Goal: Task Accomplishment & Management: Complete application form

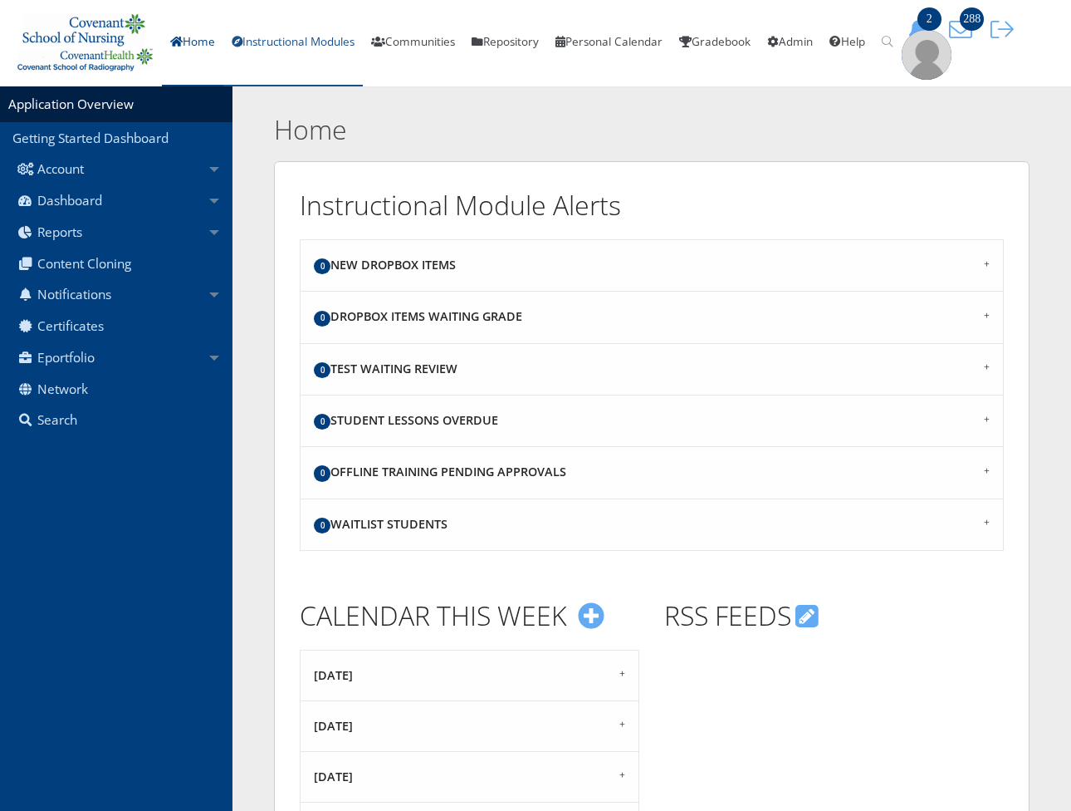
click at [346, 55] on link "Instructional Modules" at bounding box center [293, 43] width 140 height 86
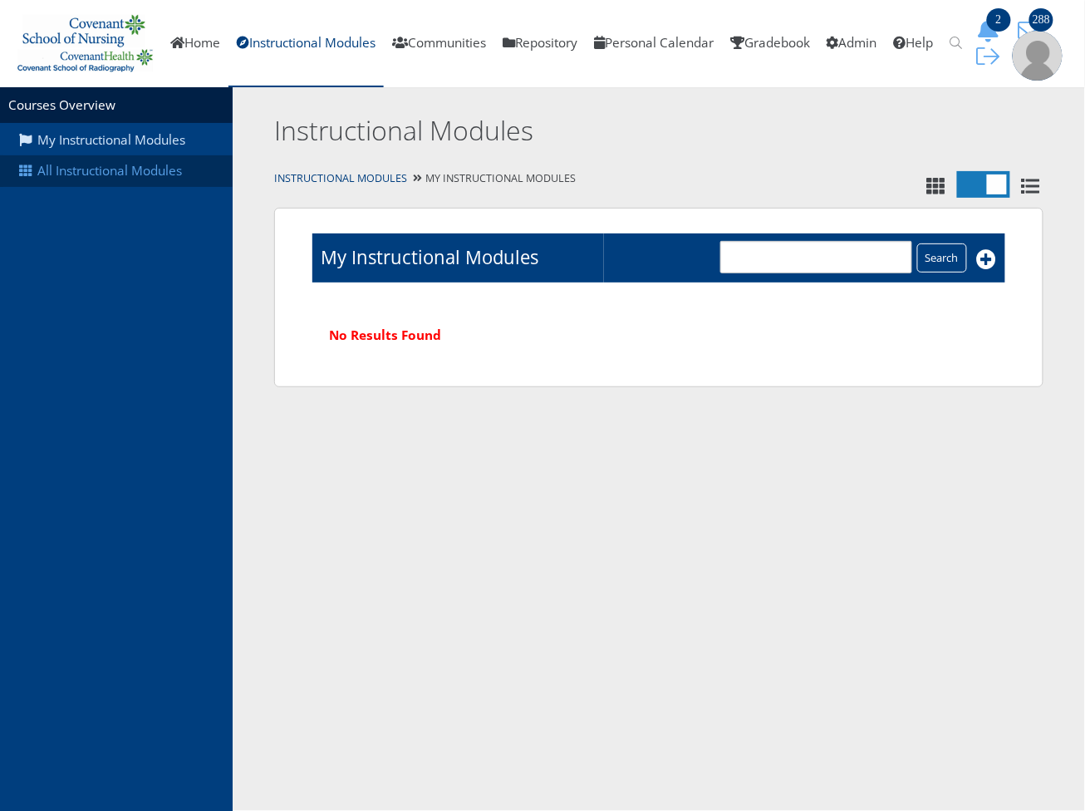
click at [113, 179] on link "All Instructional Modules" at bounding box center [116, 171] width 233 height 32
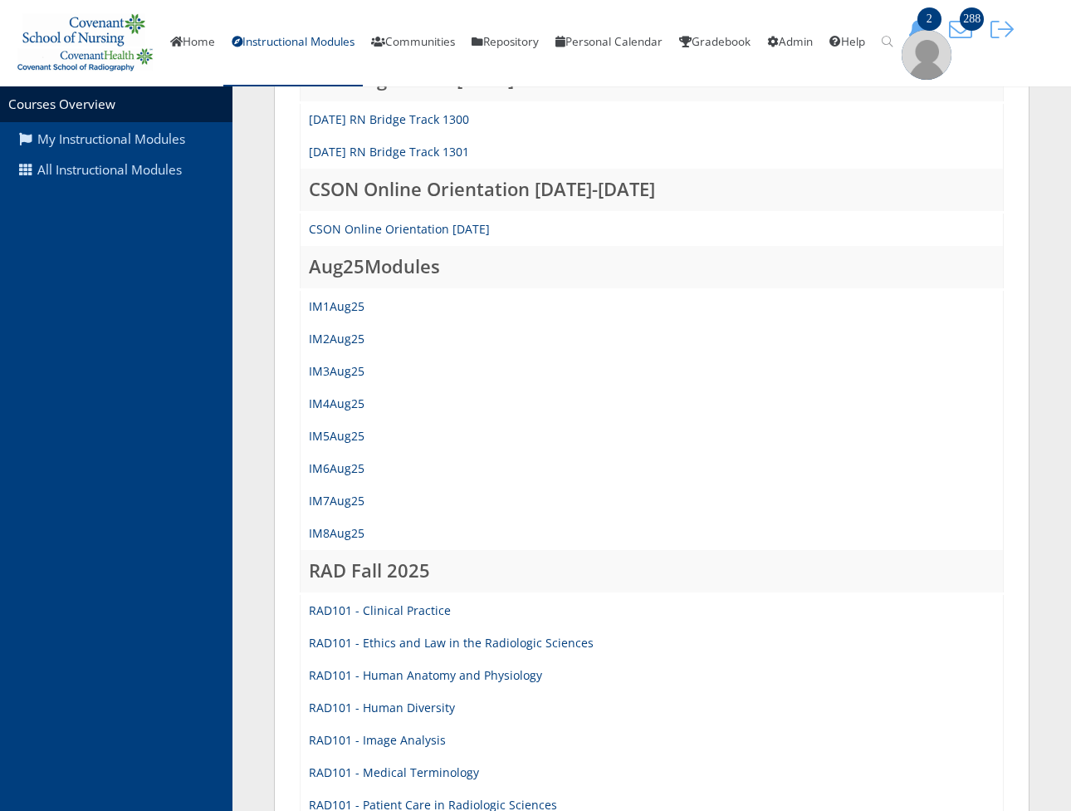
scroll to position [277, 0]
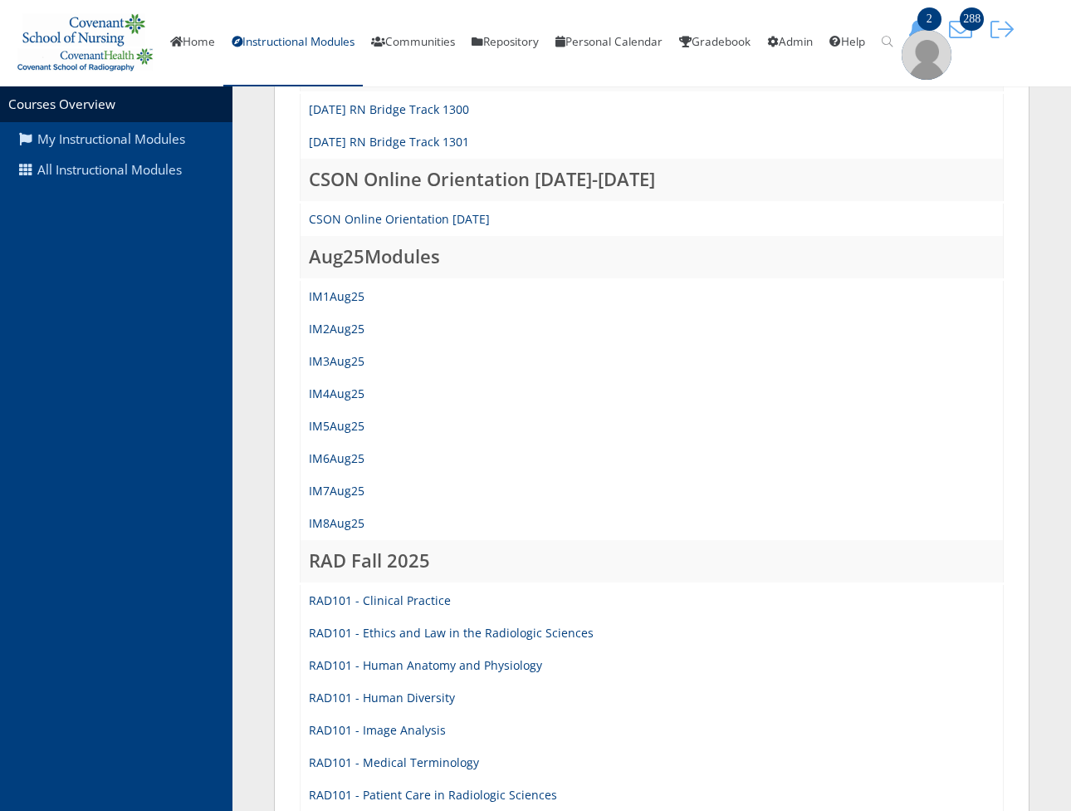
click at [345, 455] on td "IM6Aug25" at bounding box center [652, 459] width 703 height 32
click at [341, 466] on link "IM6Aug25" at bounding box center [337, 458] width 56 height 16
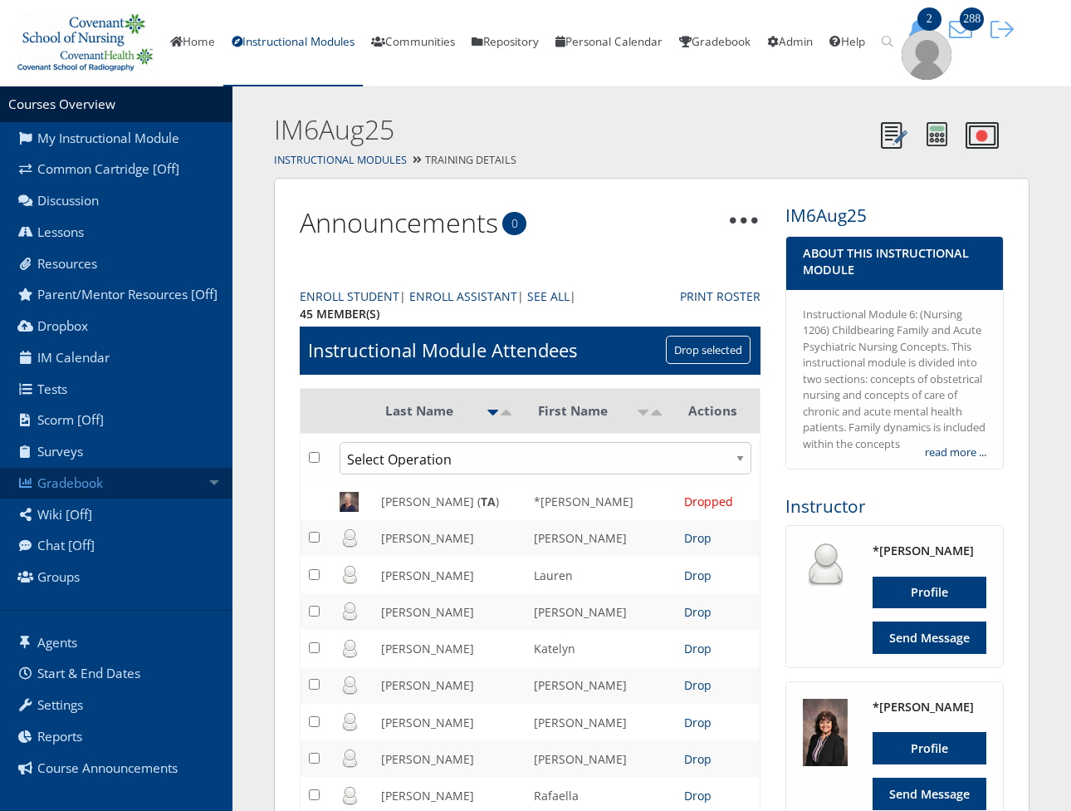
click at [194, 499] on link "Gradebook" at bounding box center [116, 484] width 233 height 32
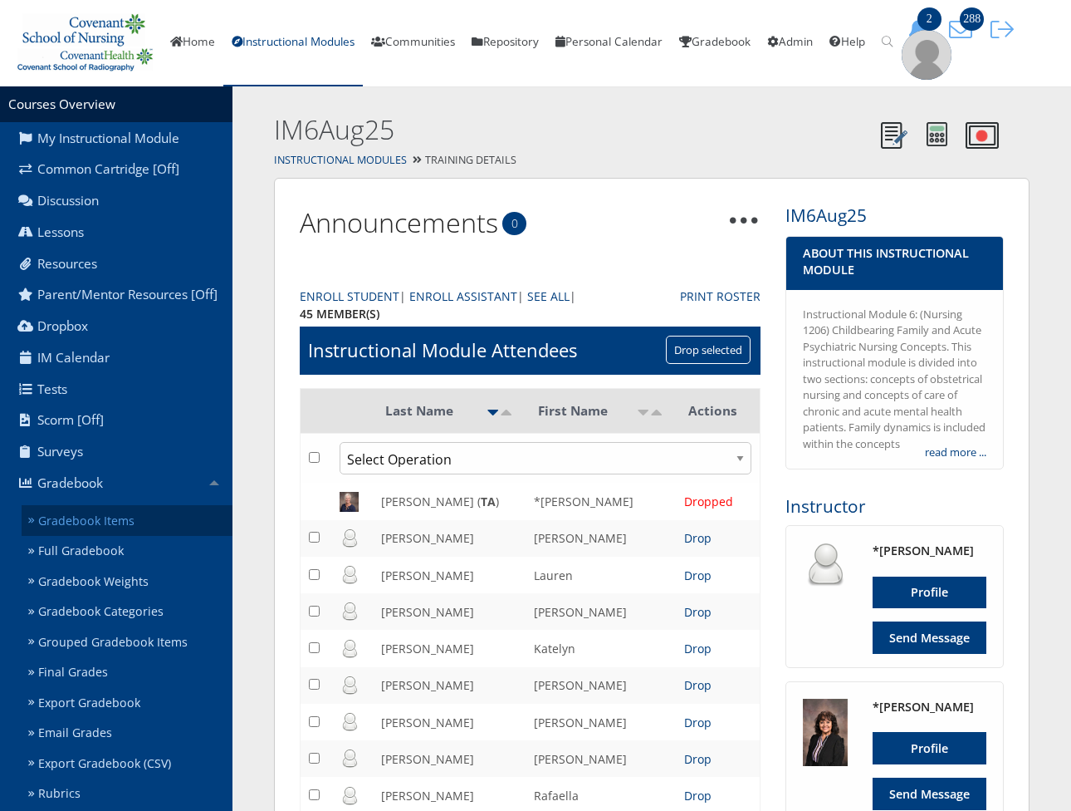
click at [172, 536] on link "Gradebook Items" at bounding box center [127, 520] width 211 height 31
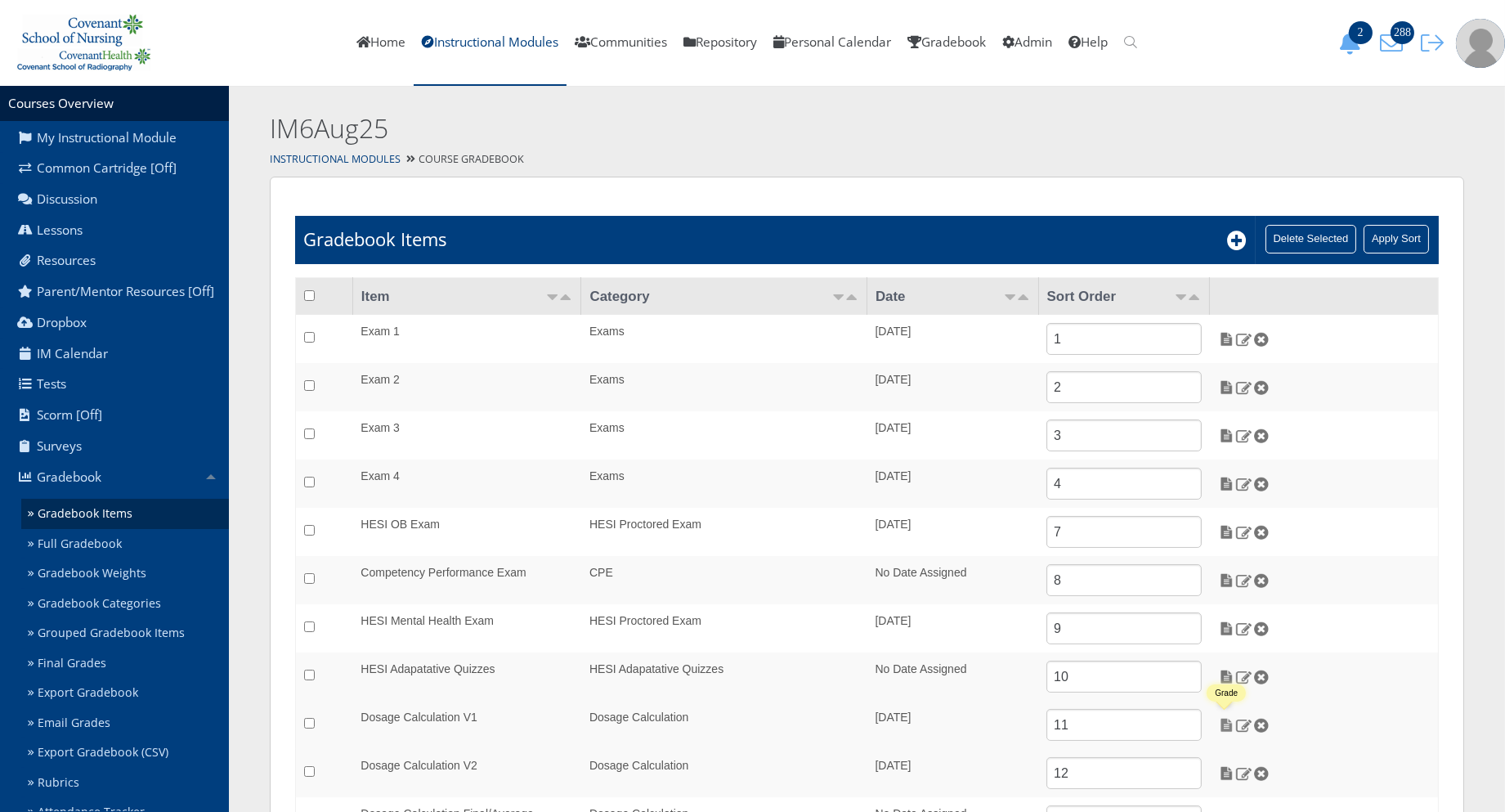
click at [1067, 726] on img at bounding box center [1226, 724] width 17 height 15
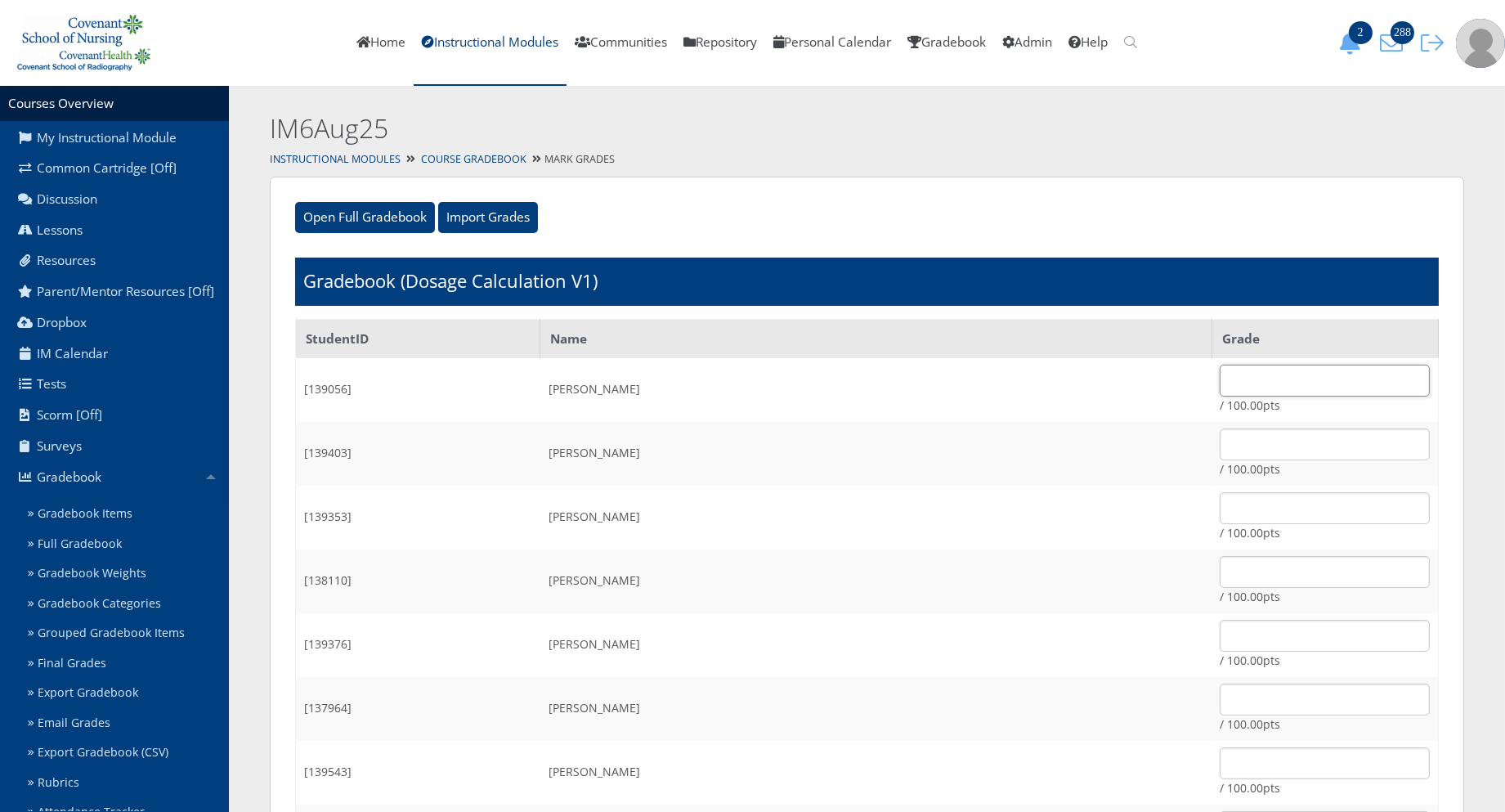
click at [1282, 388] on input "text" at bounding box center [1324, 380] width 210 height 31
type input "100"
click at [1270, 436] on input "text" at bounding box center [1324, 444] width 210 height 31
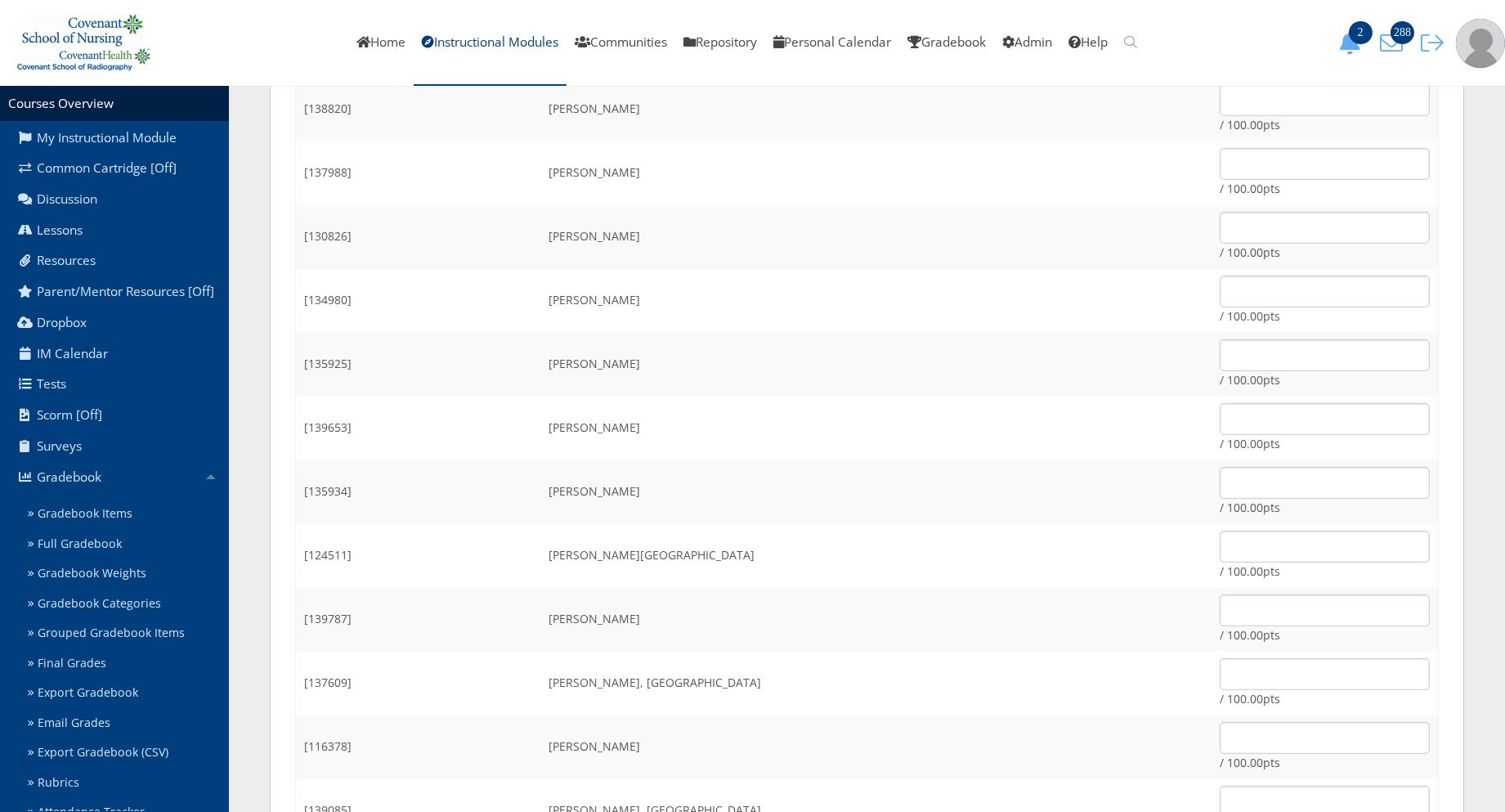
scroll to position [999, 0]
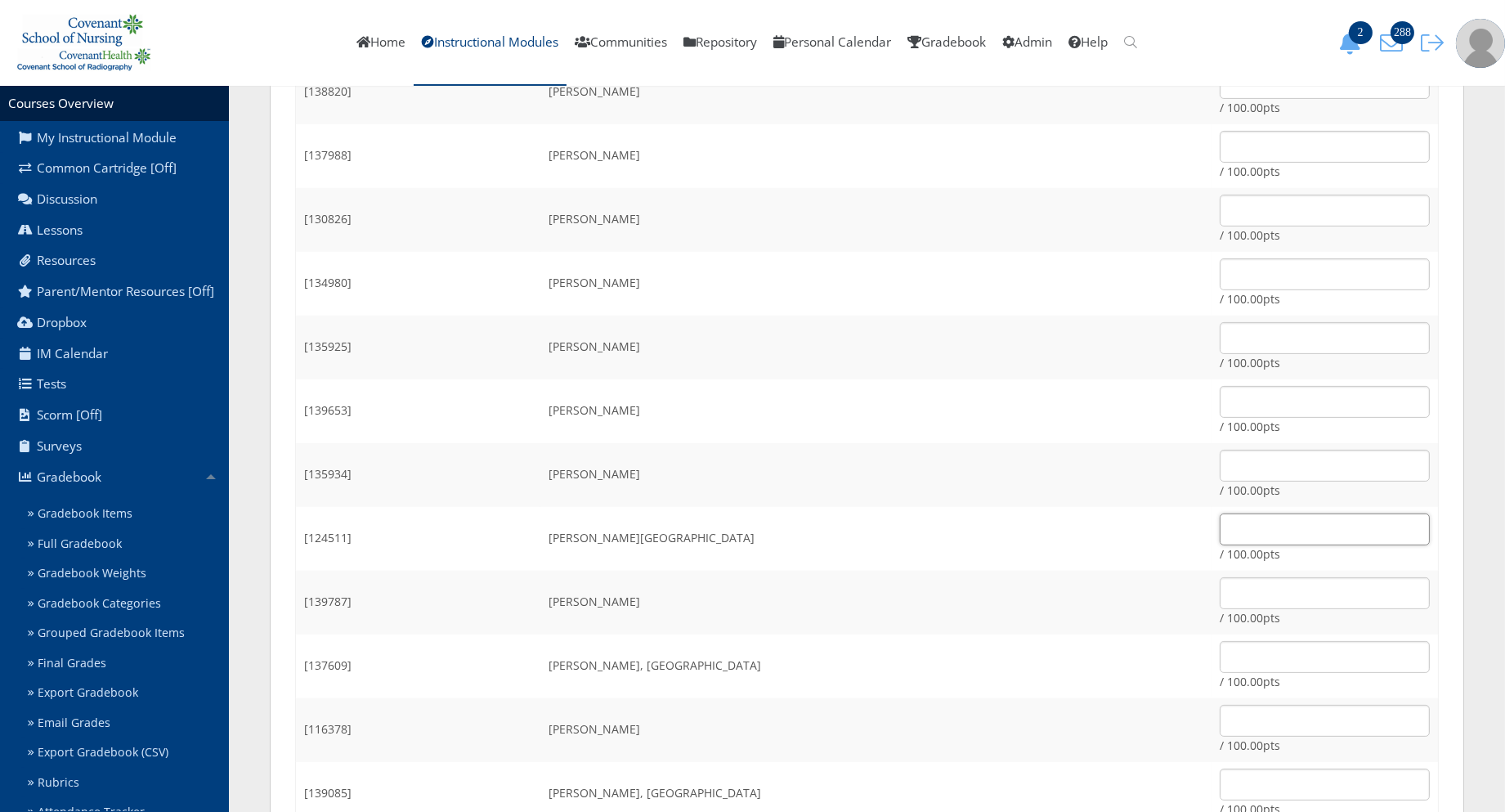
click at [1220, 539] on input "text" at bounding box center [1324, 530] width 210 height 31
type input "80"
click at [958, 522] on td "Gutierrez, Victoria" at bounding box center [876, 538] width 671 height 64
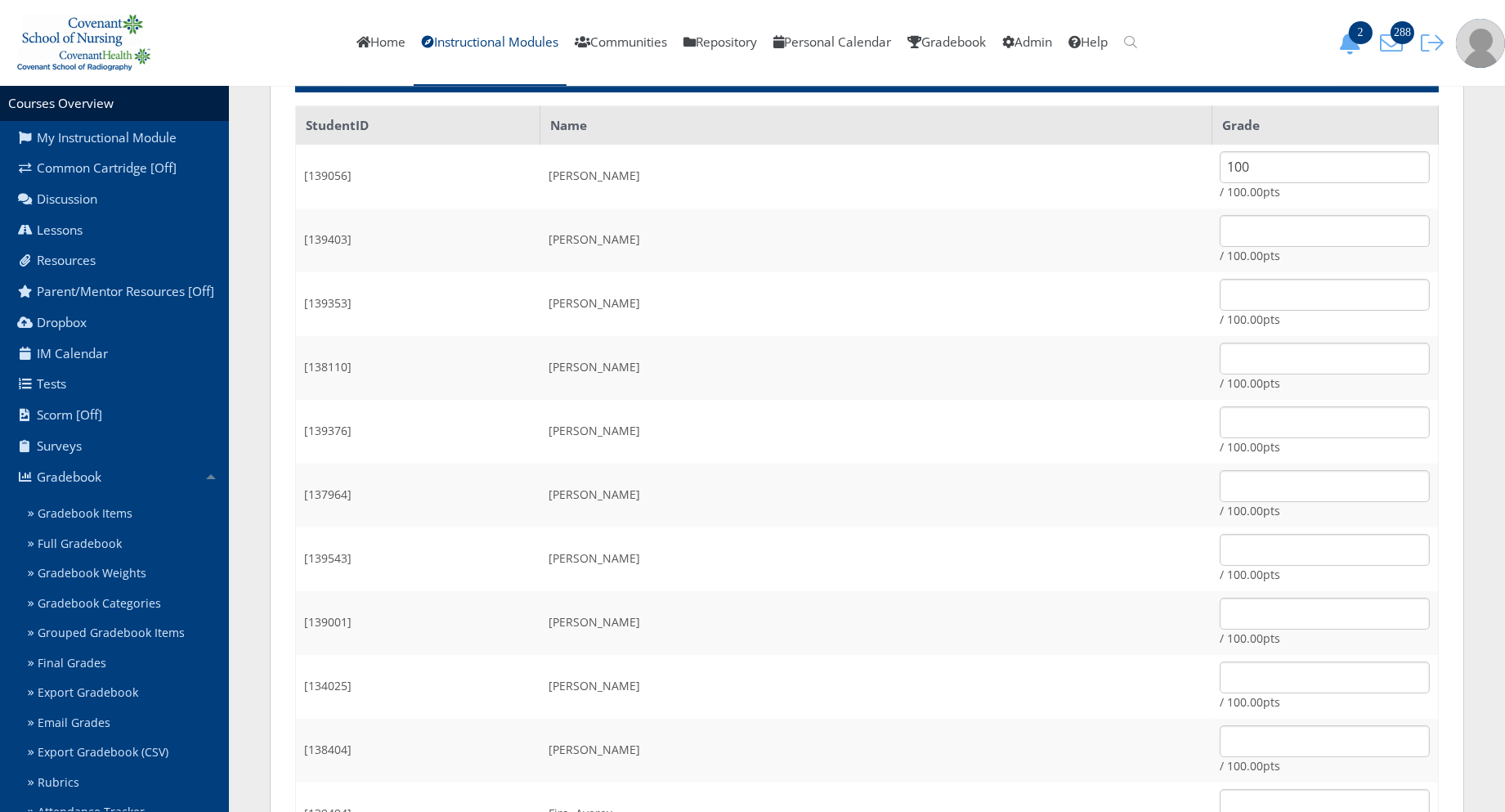
scroll to position [181, 0]
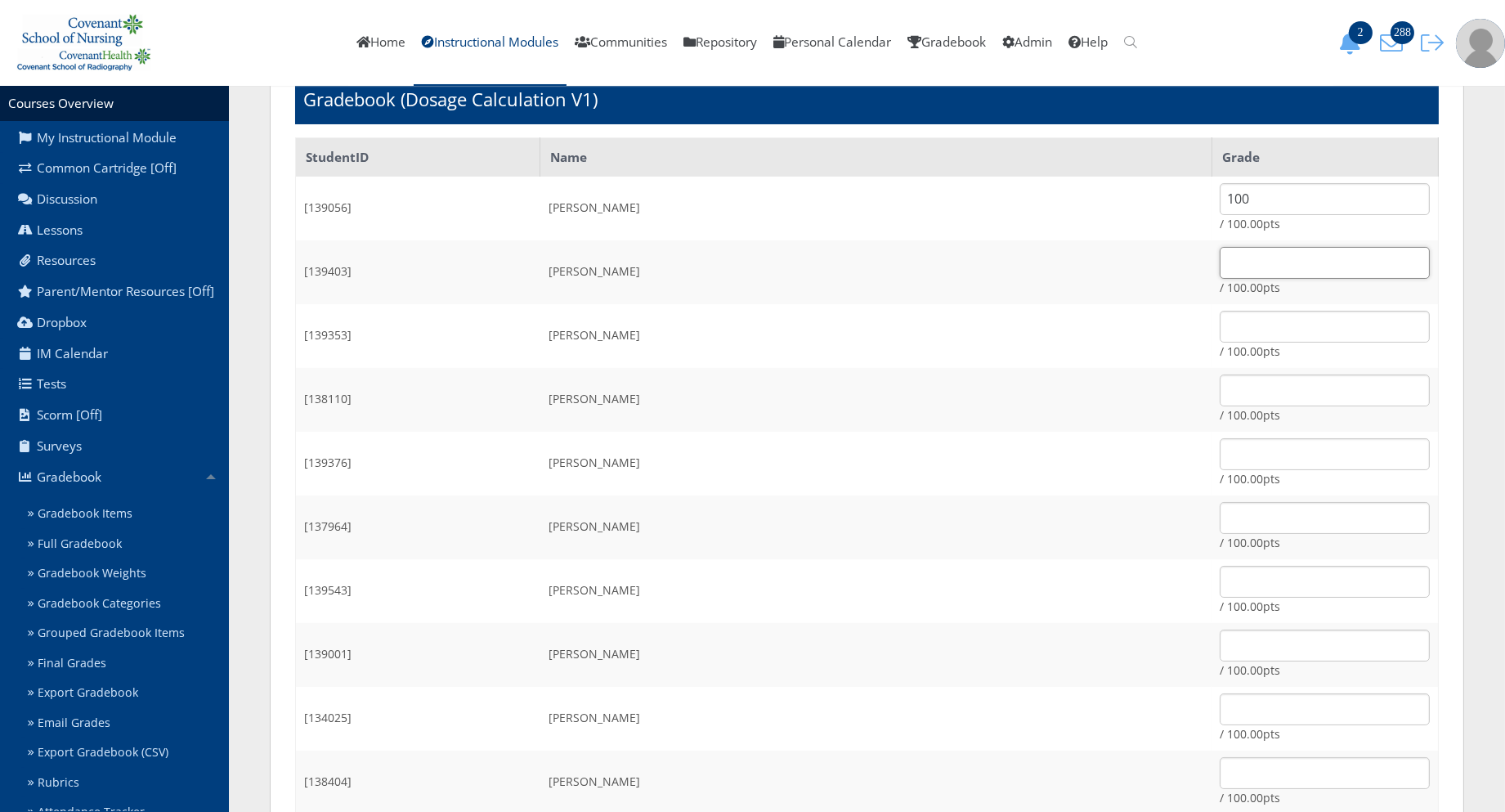
click at [1220, 268] on input "text" at bounding box center [1324, 263] width 210 height 31
type input "100"
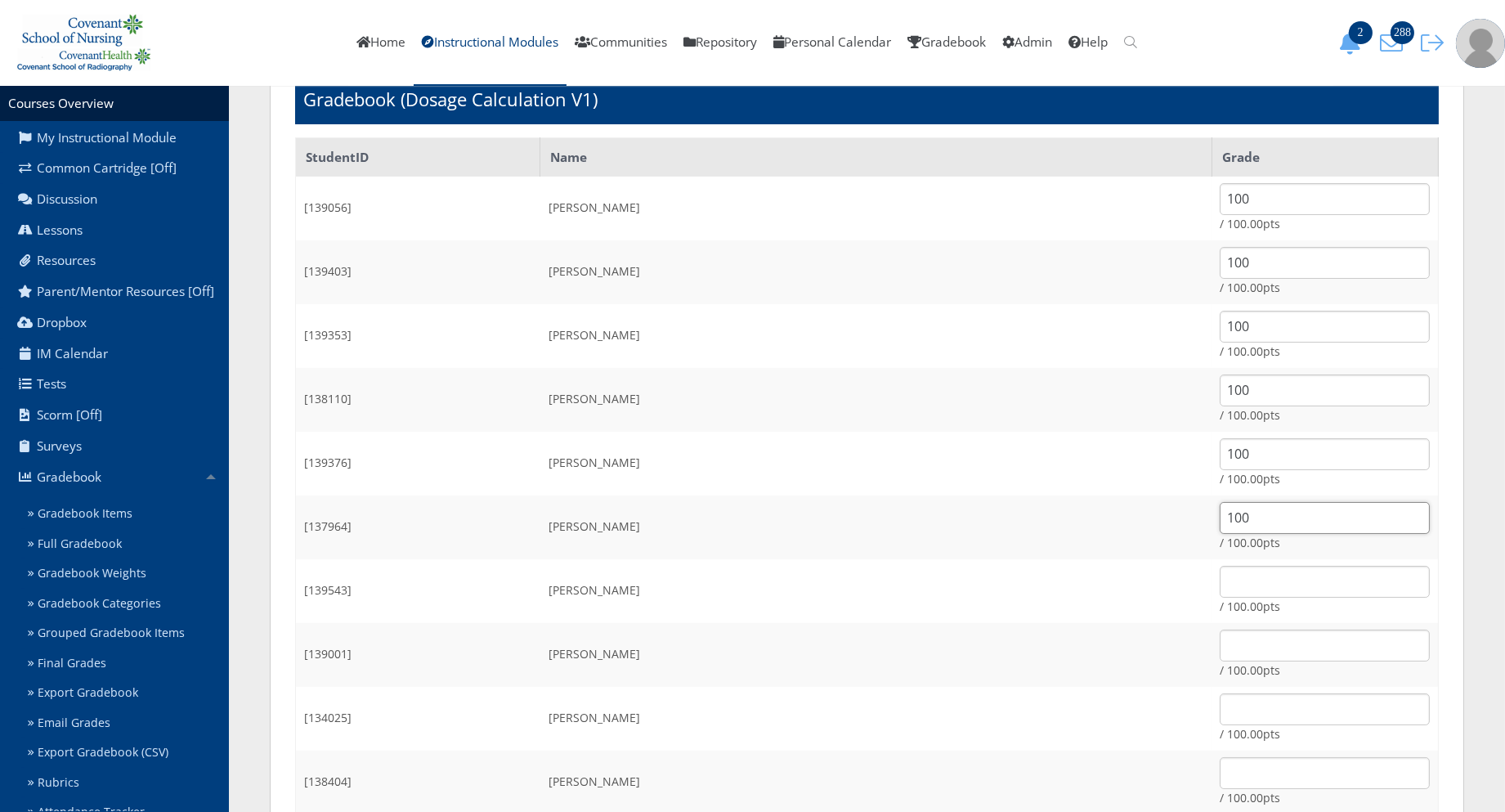
type input "100"
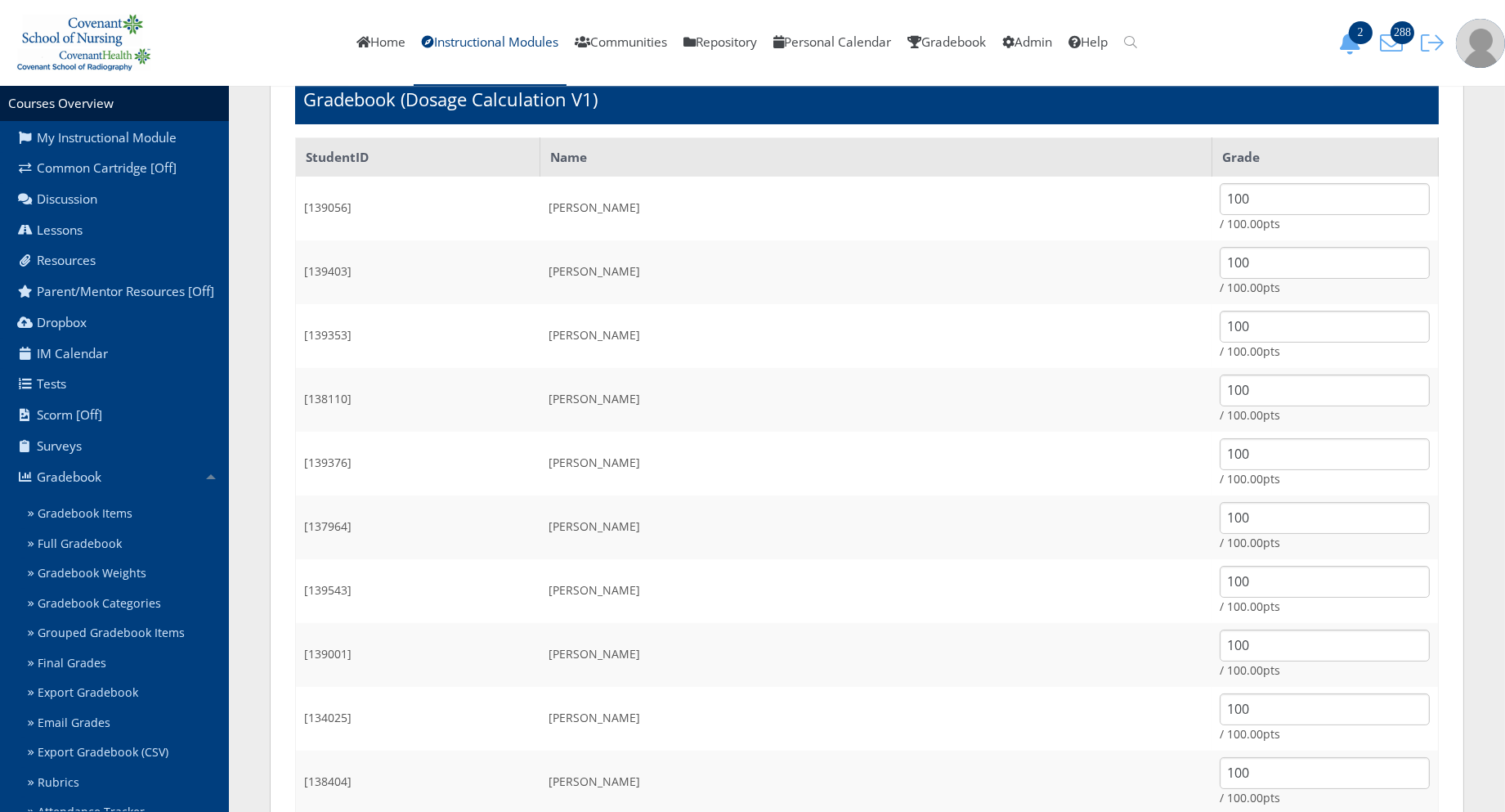
scroll to position [611, 0]
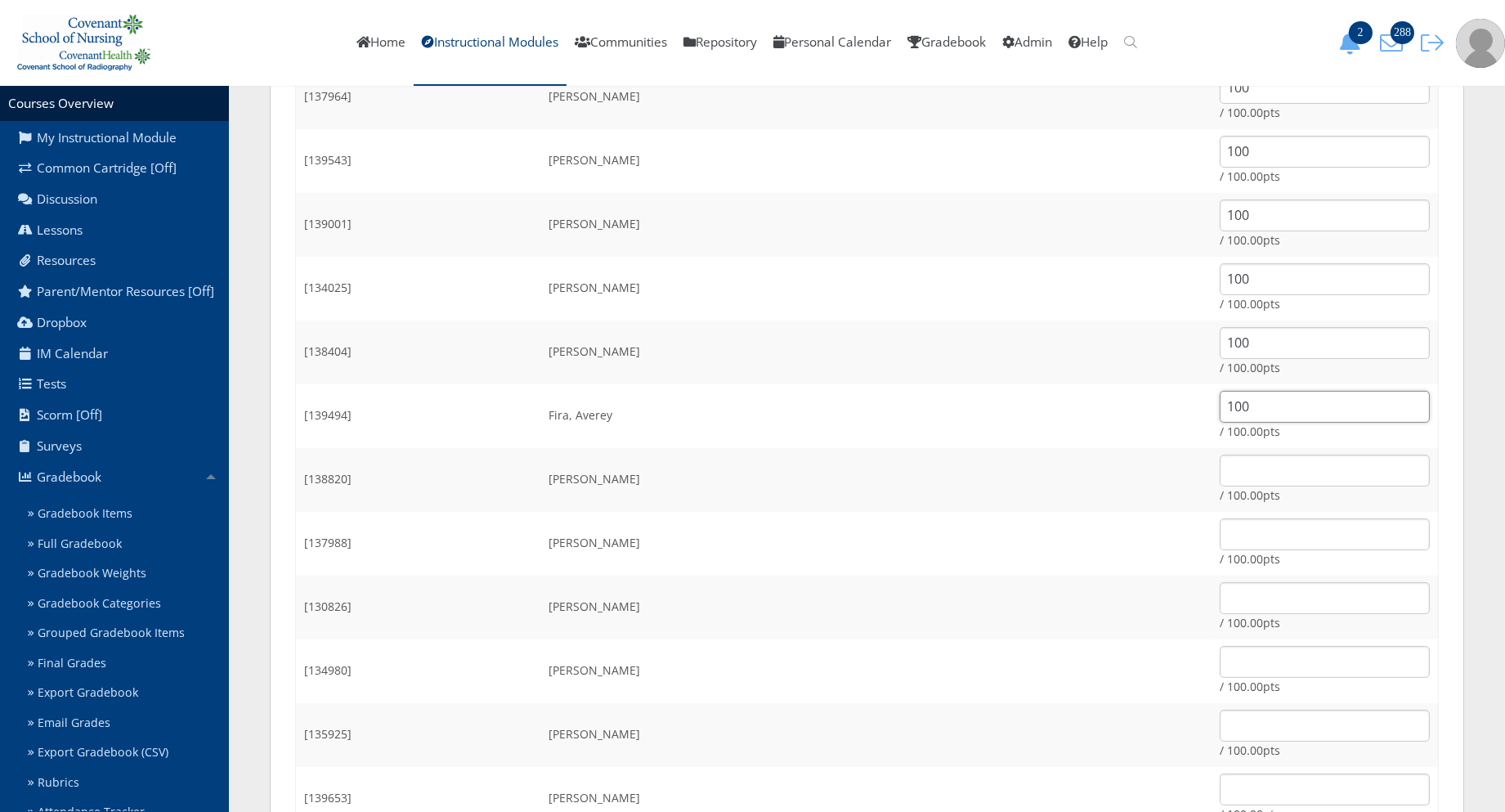
type input "100"
click at [1232, 651] on input "text" at bounding box center [1324, 661] width 210 height 31
type input "100"
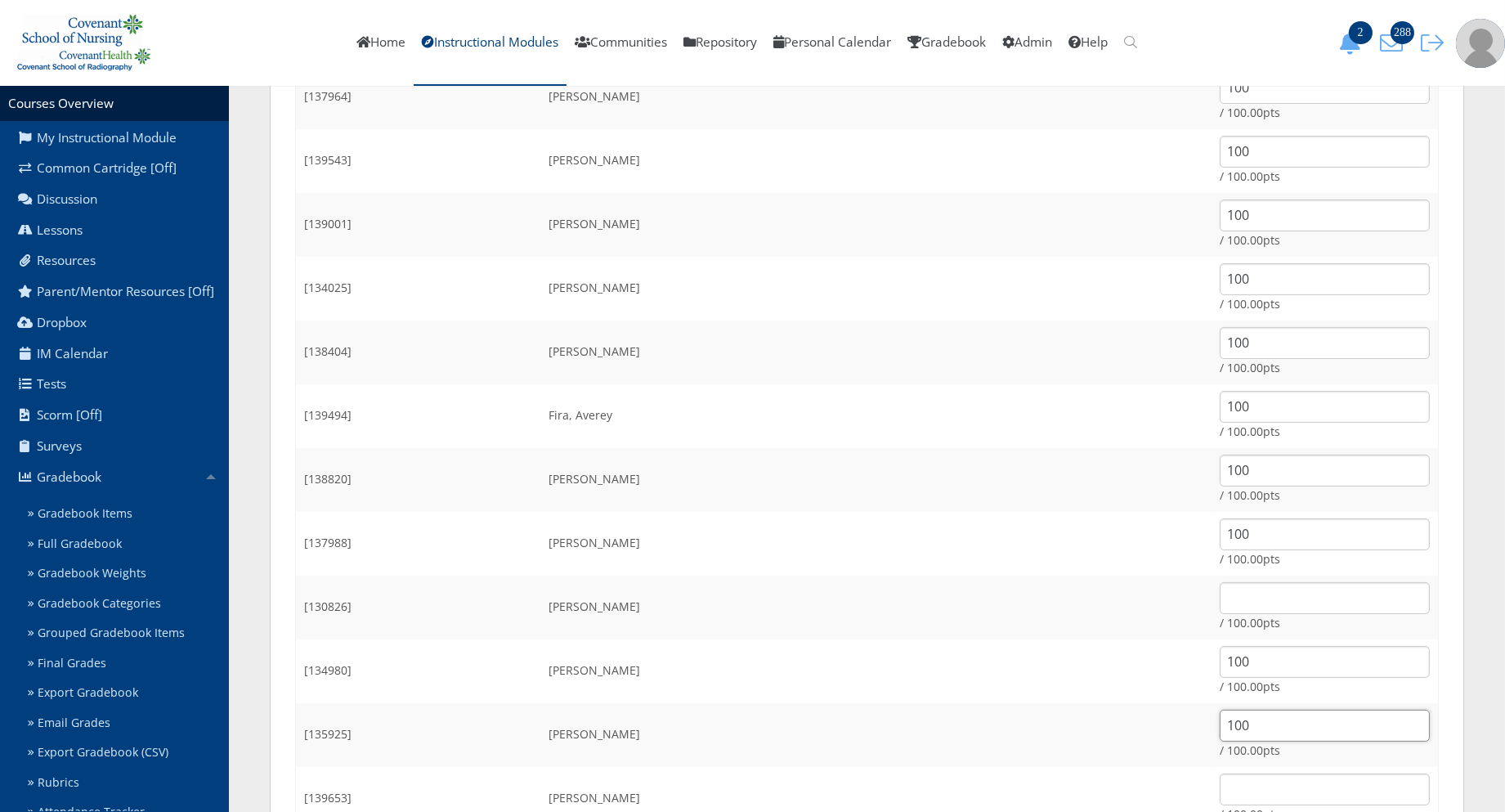
type input "100"
click at [1220, 528] on input "text" at bounding box center [1324, 534] width 210 height 31
type input "100"
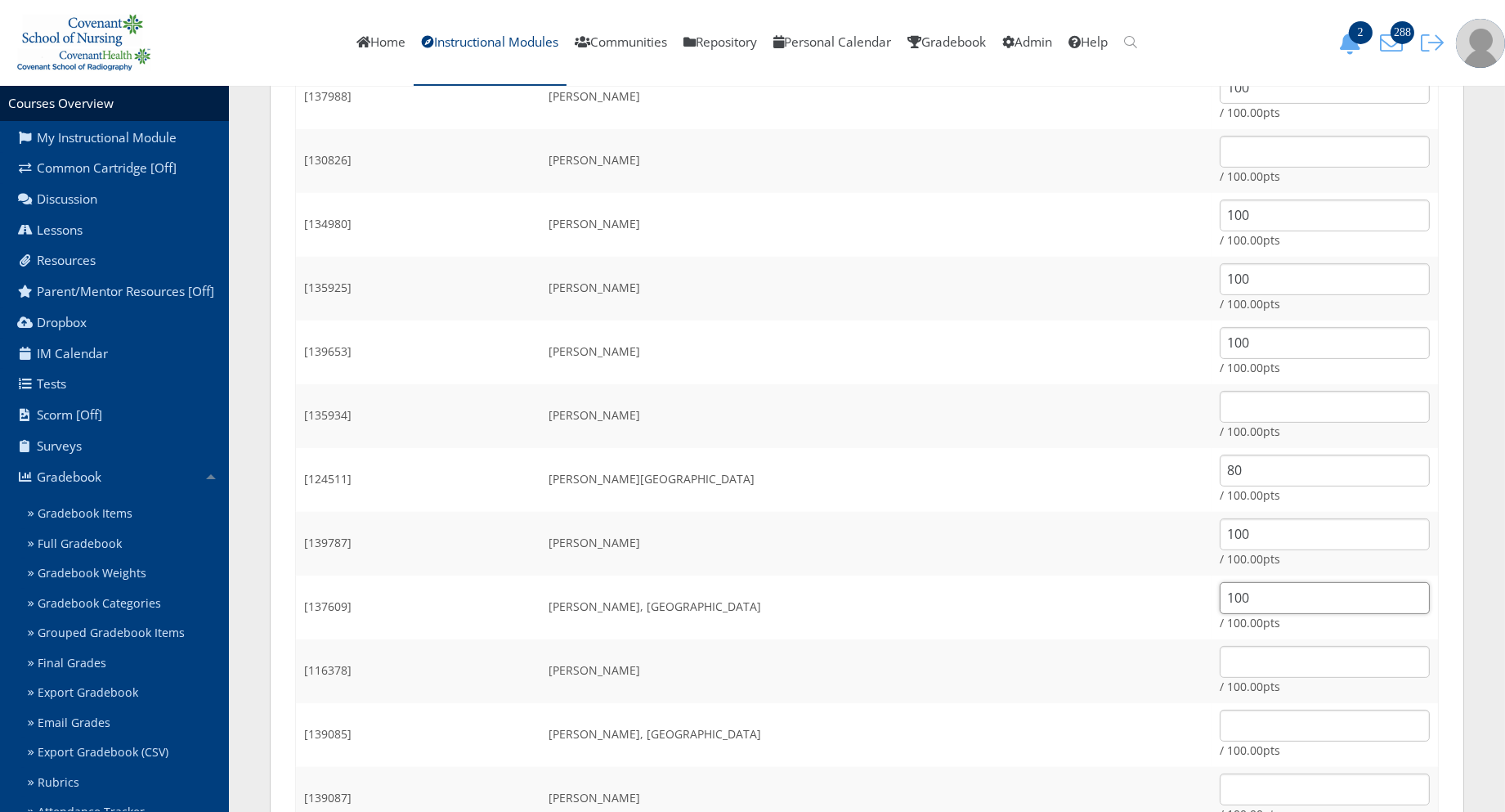
type input "100"
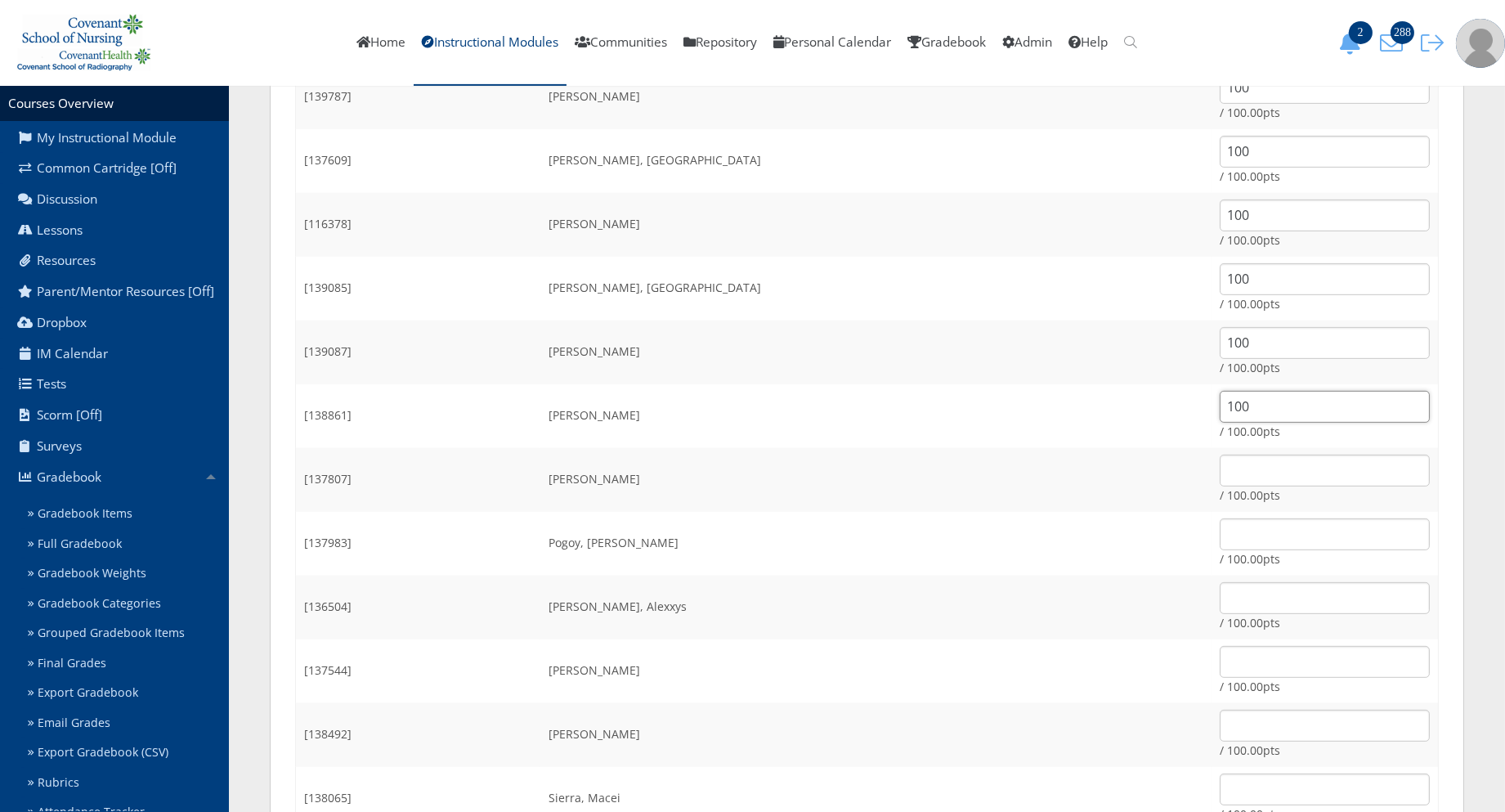
type input "100"
click at [1220, 525] on input "text" at bounding box center [1324, 534] width 210 height 31
type input "100"
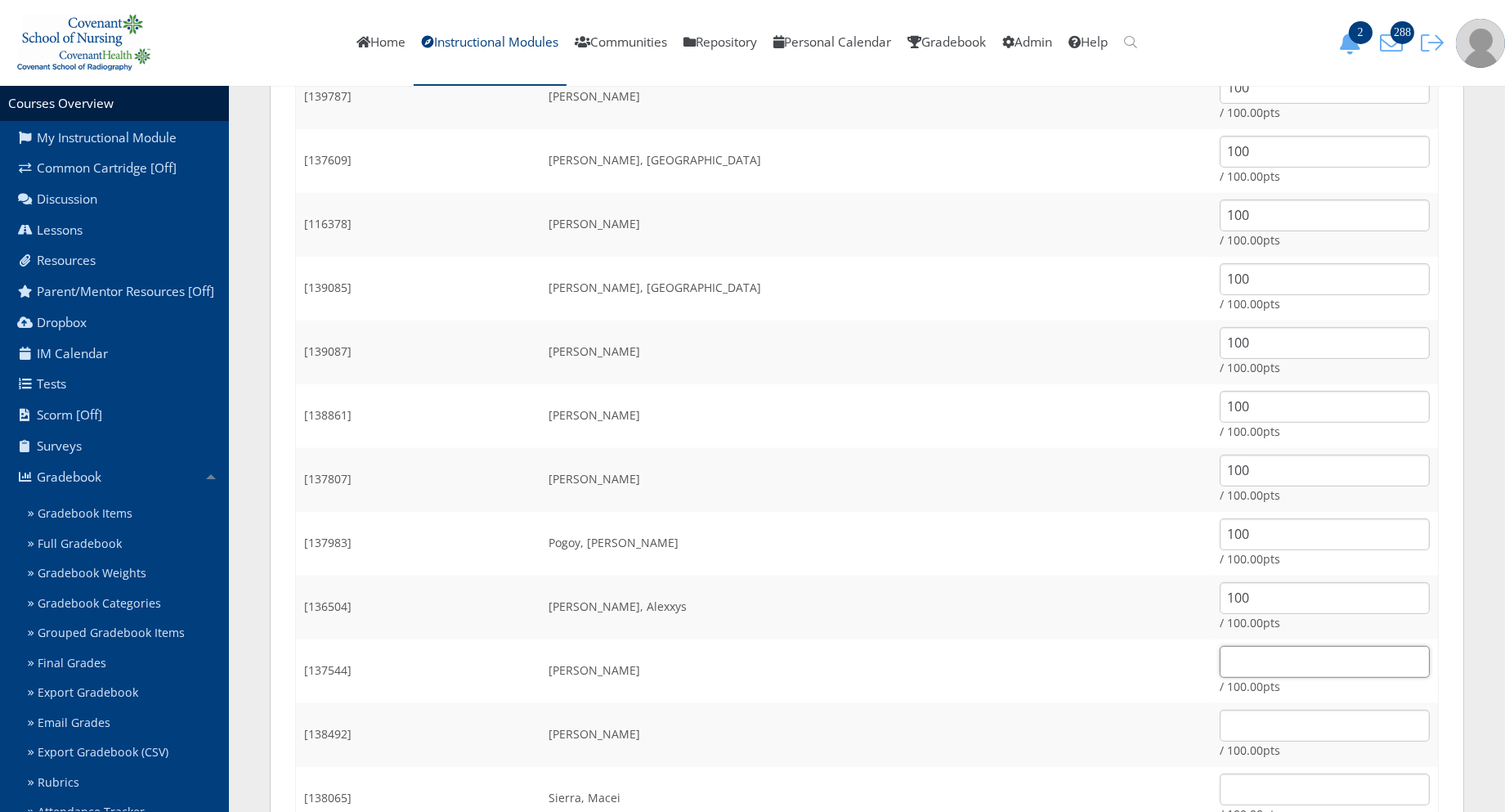
type input "1"
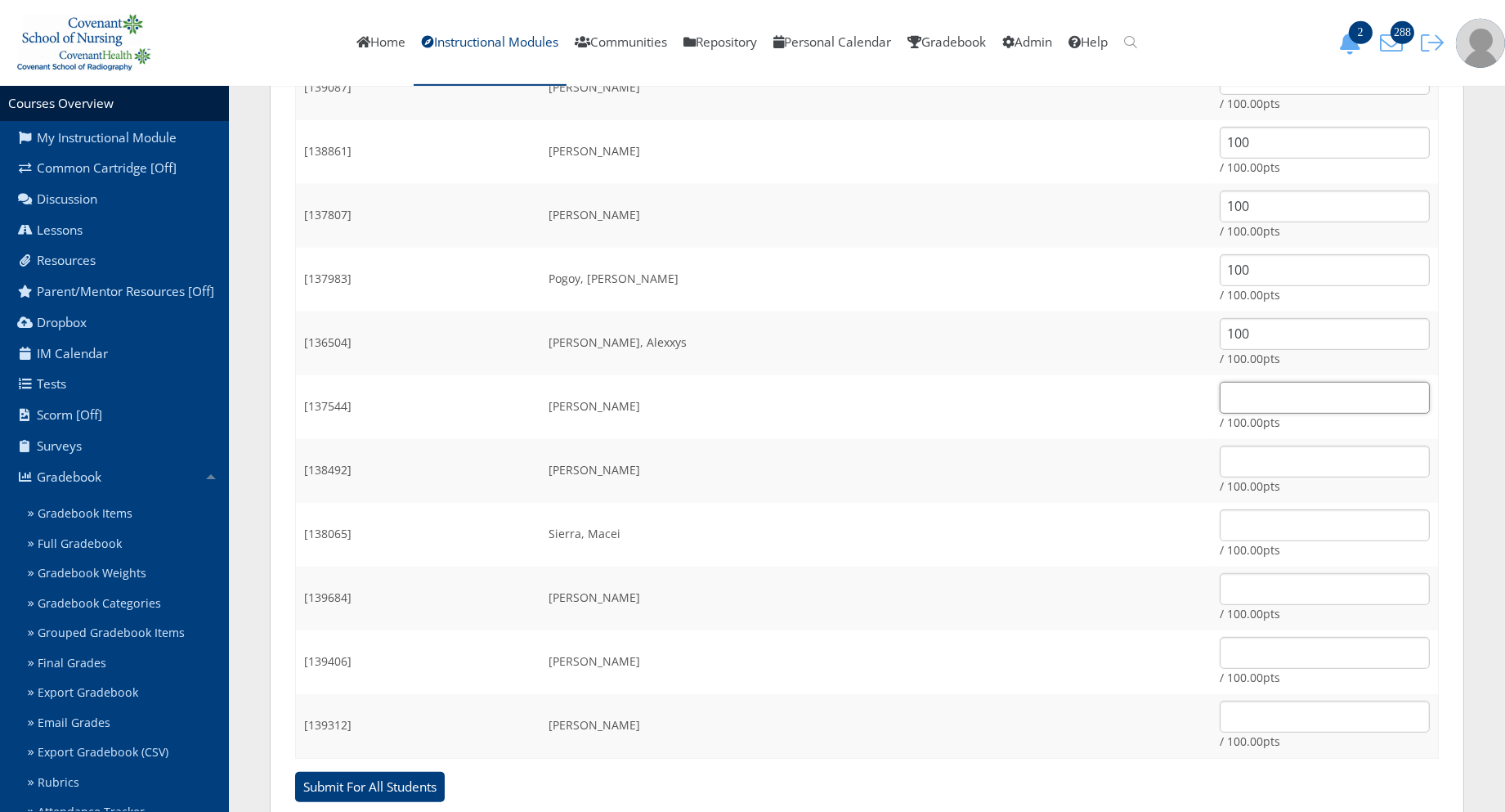
scroll to position [1777, 0]
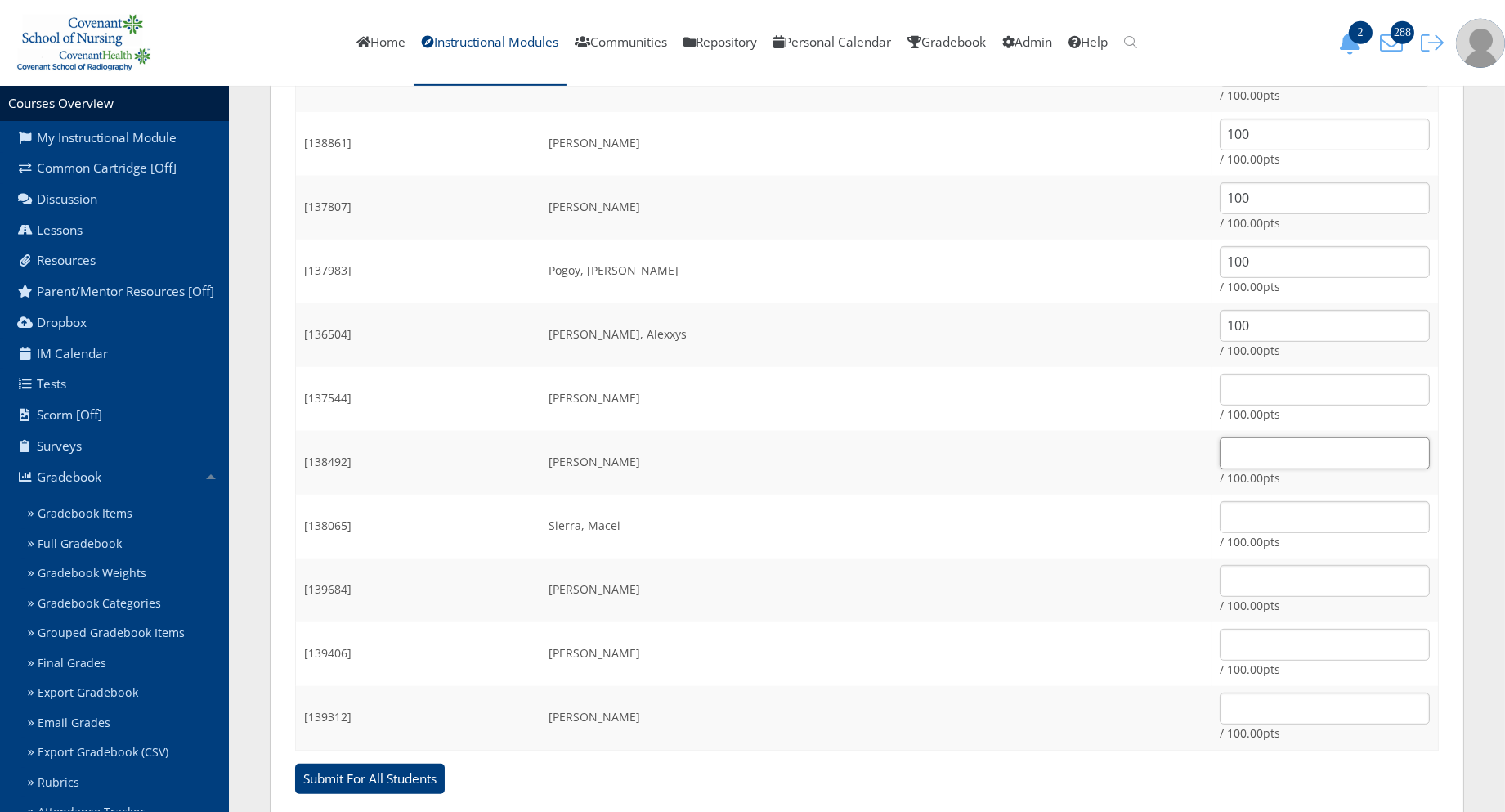
click at [1220, 453] on input "text" at bounding box center [1324, 453] width 210 height 31
type input "100"
click at [1223, 581] on input "text" at bounding box center [1324, 581] width 210 height 31
type input "100"
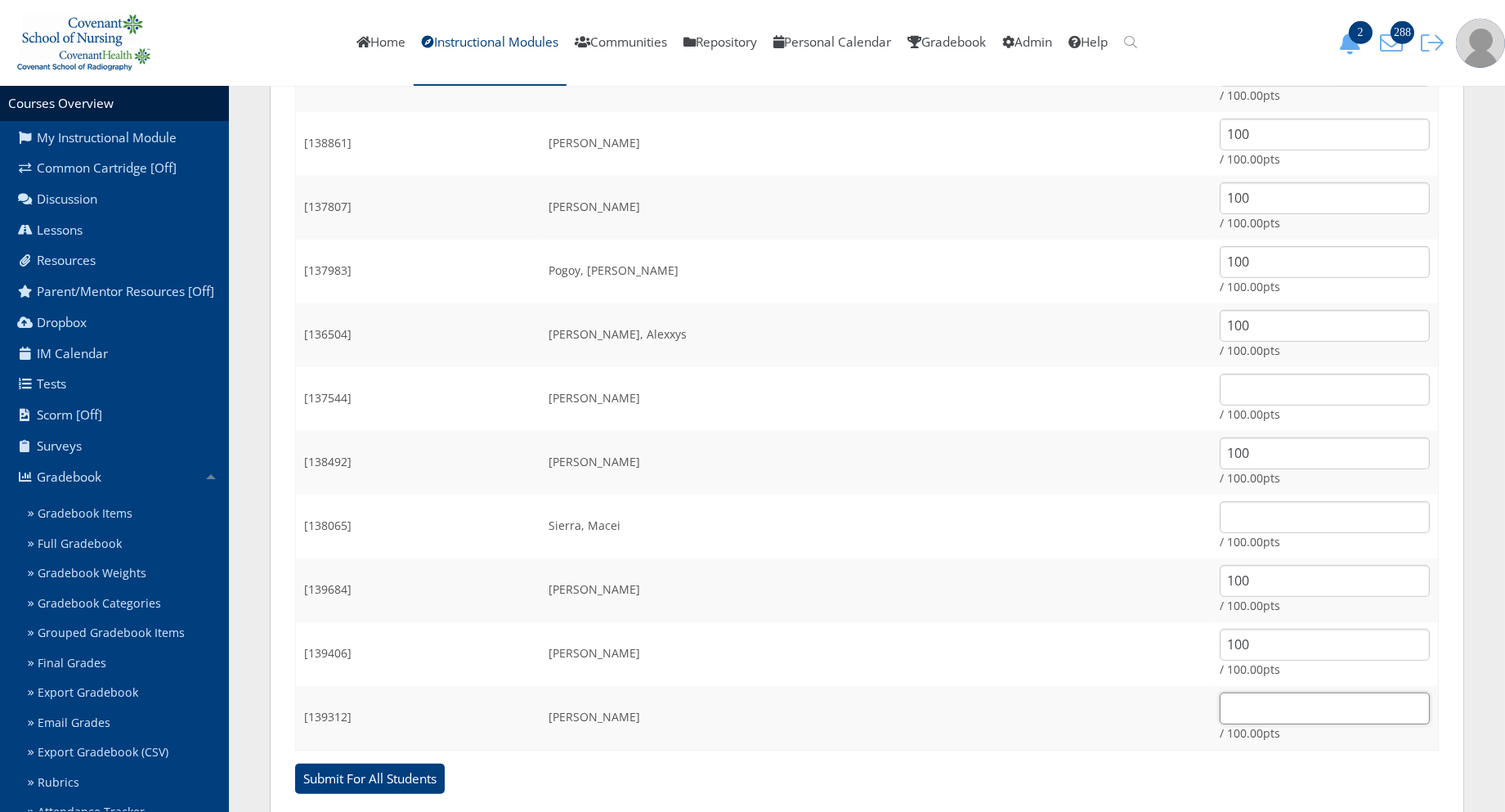
click at [1220, 710] on input "text" at bounding box center [1324, 708] width 210 height 31
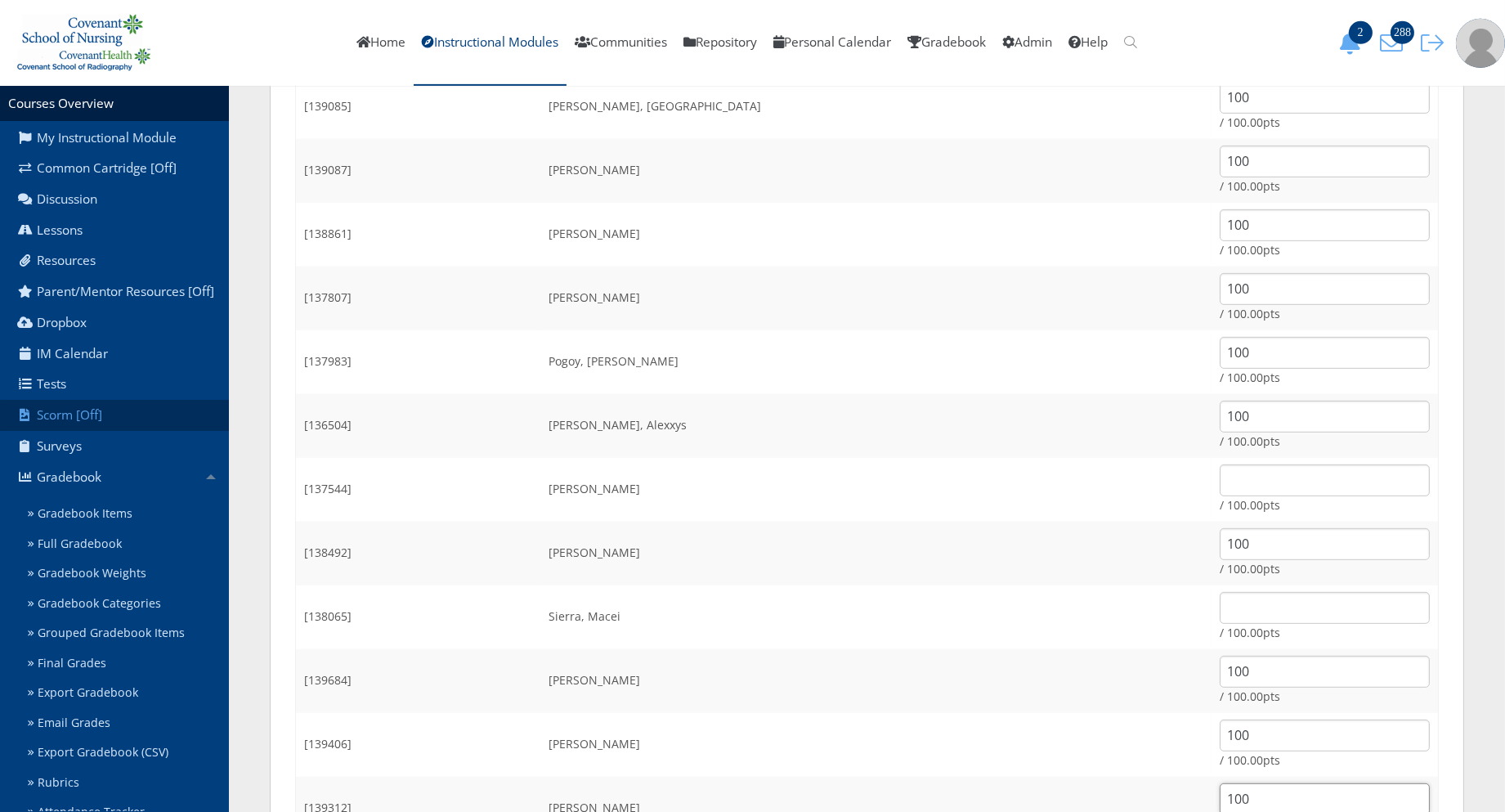
type input "100"
click at [1220, 488] on input "text" at bounding box center [1324, 480] width 210 height 31
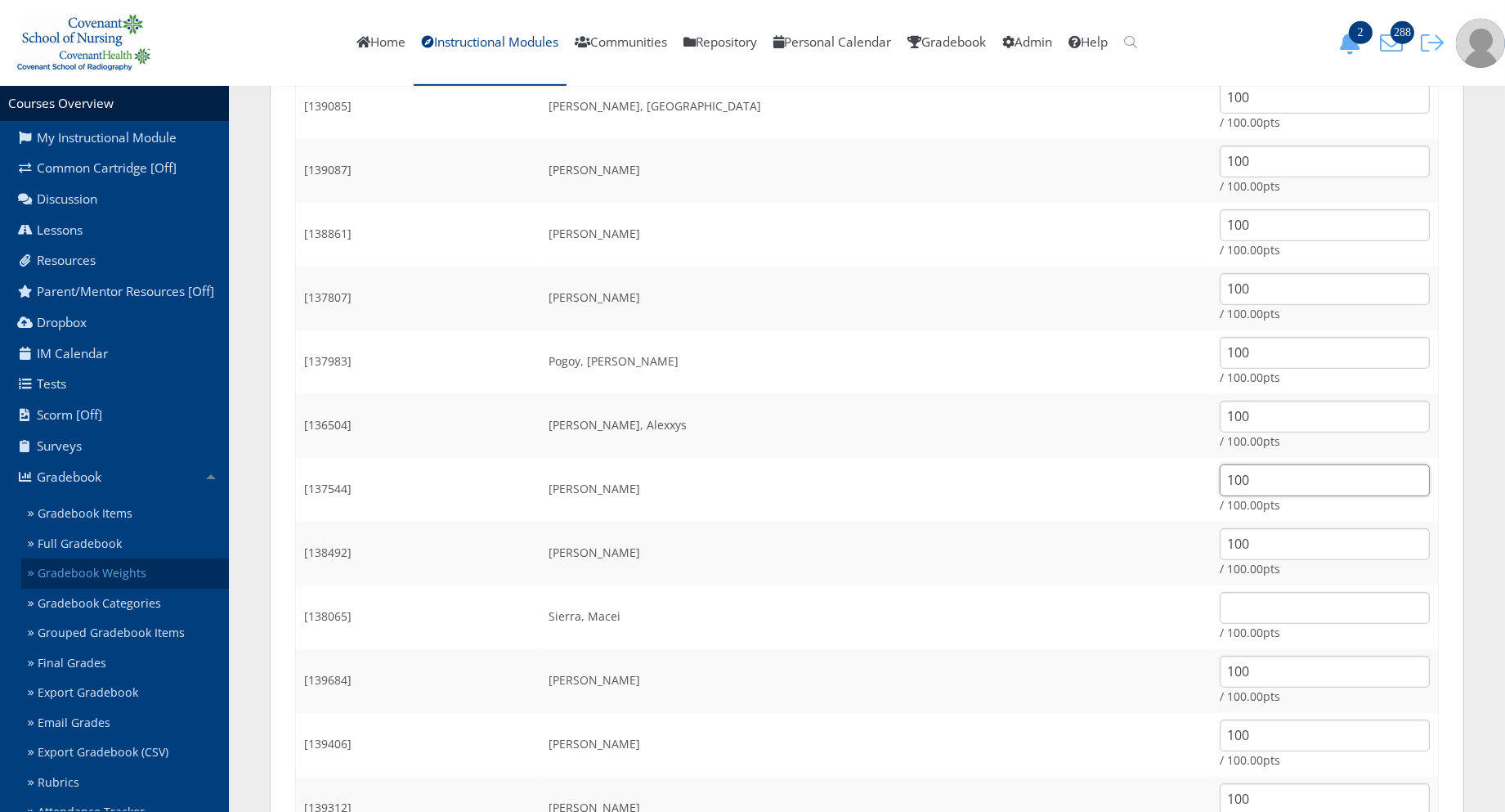
type input "100"
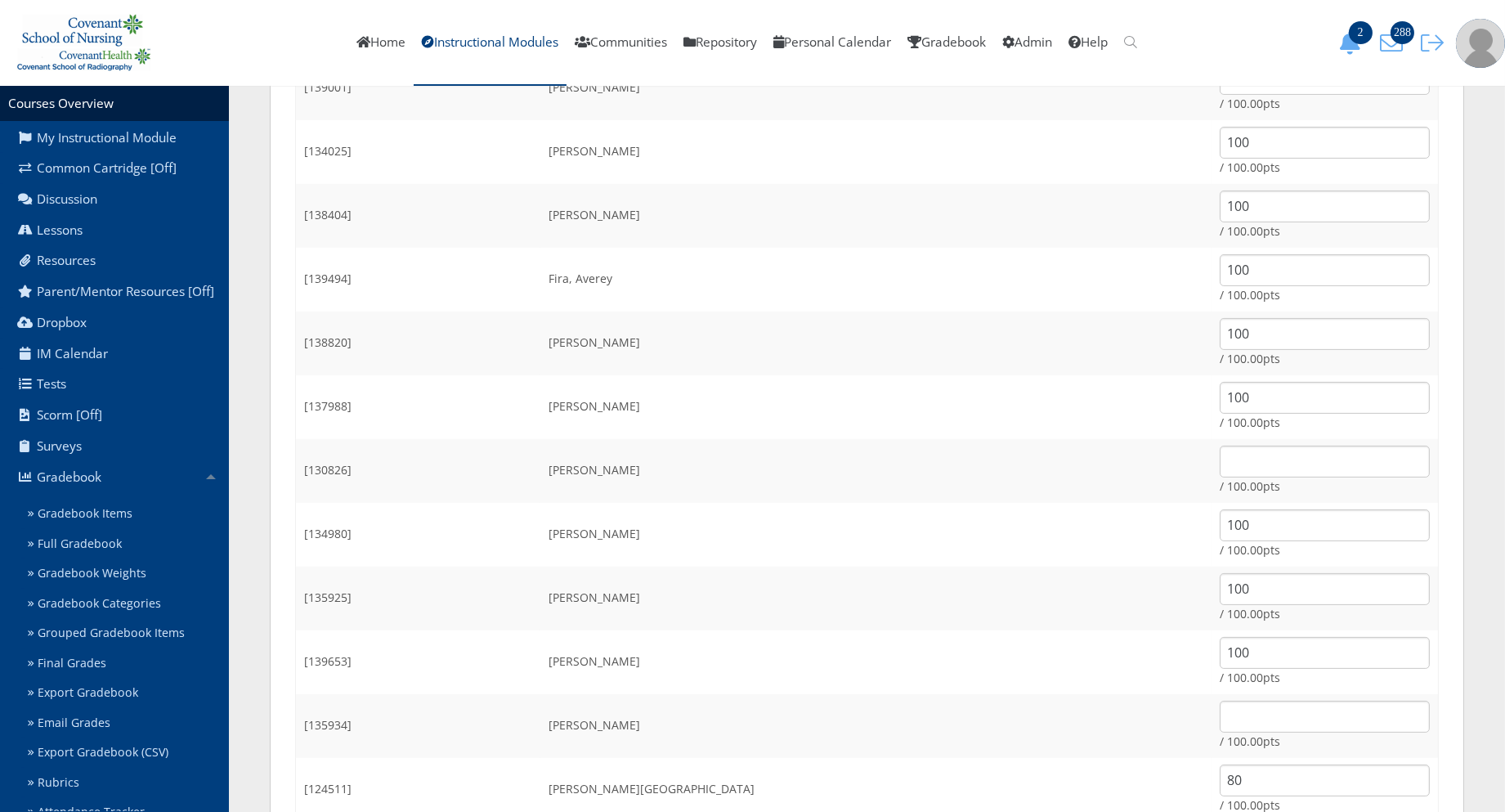
scroll to position [778, 0]
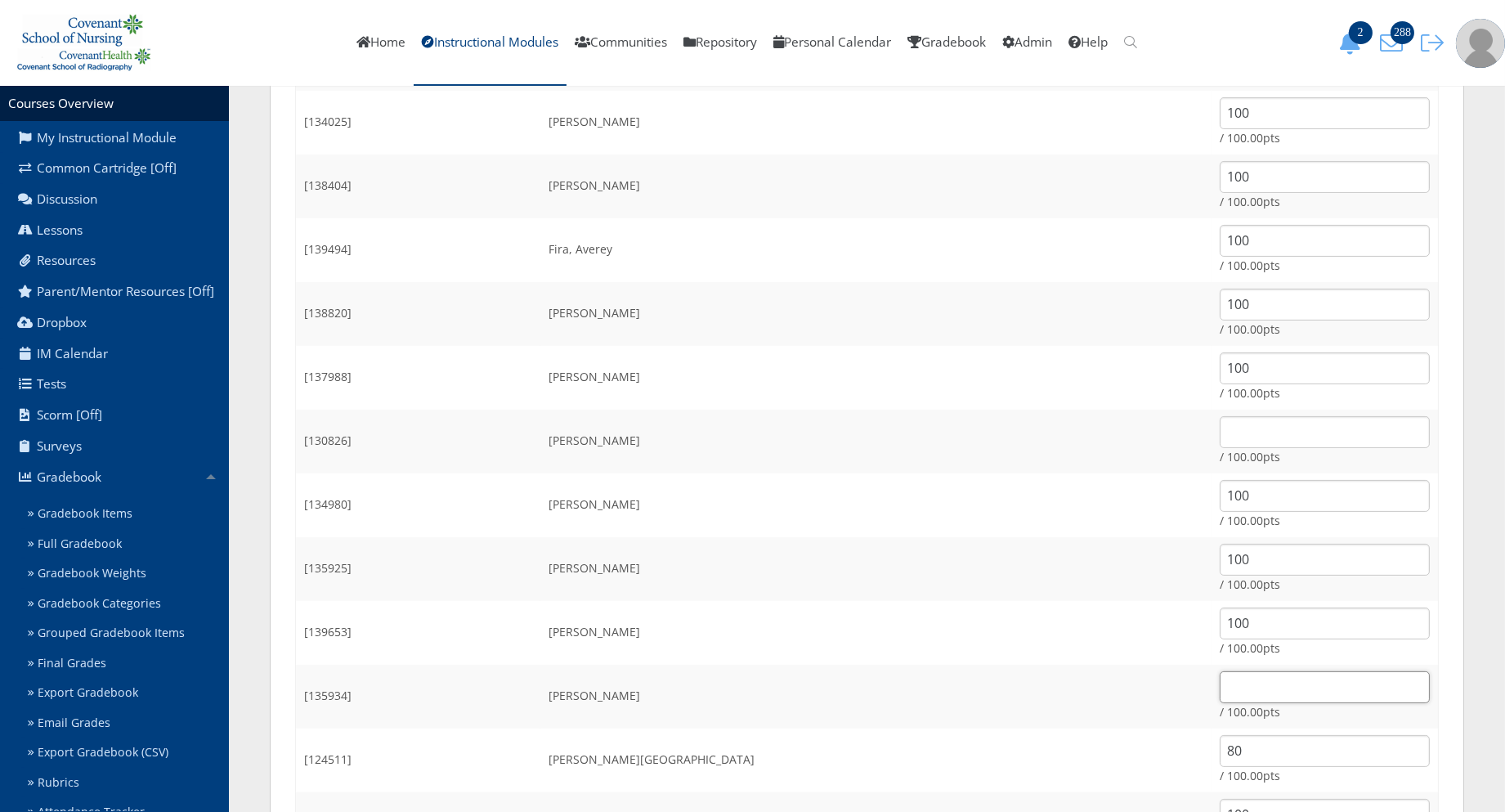
click at [1220, 683] on input "text" at bounding box center [1324, 687] width 210 height 31
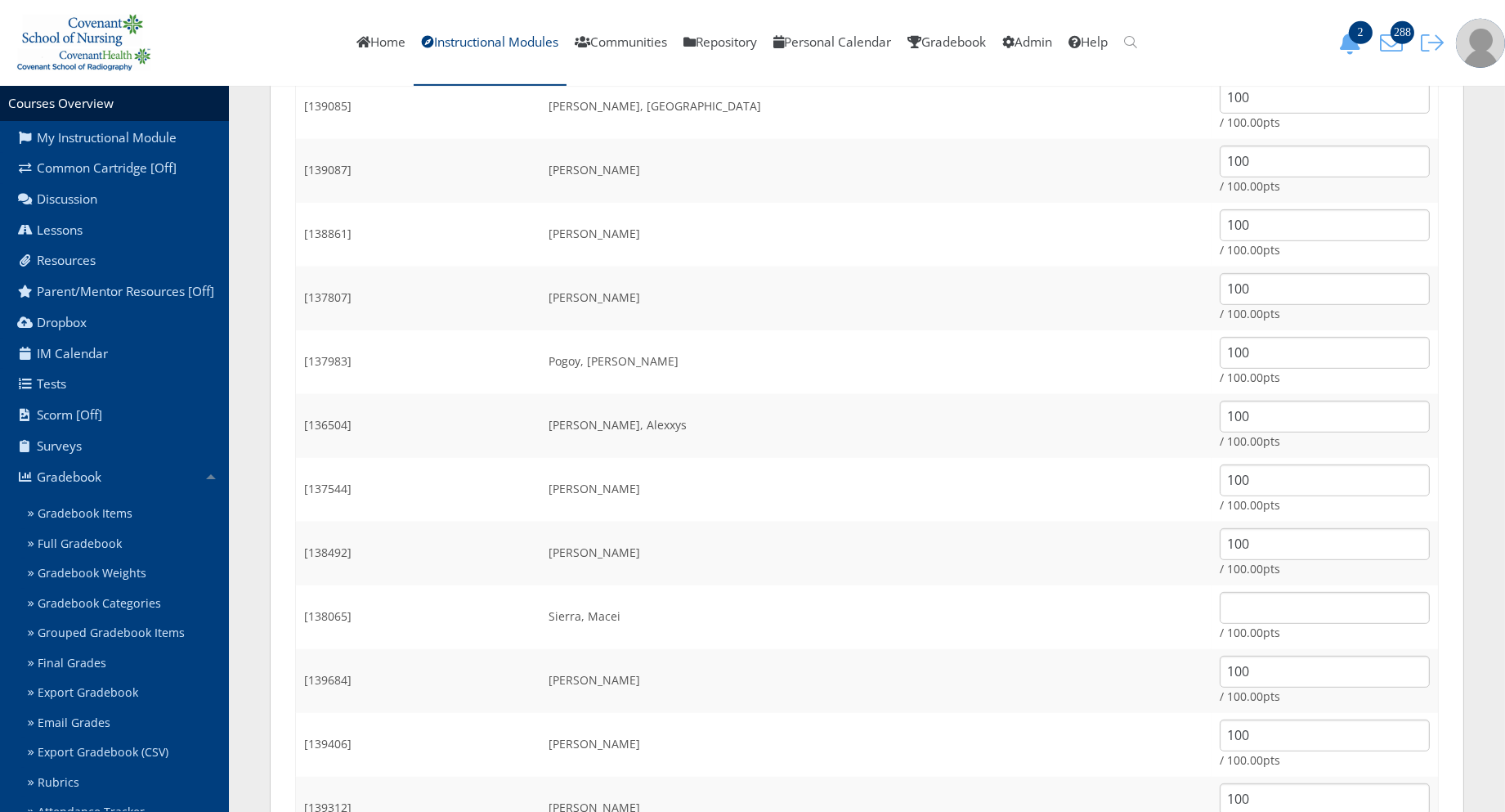
scroll to position [1777, 0]
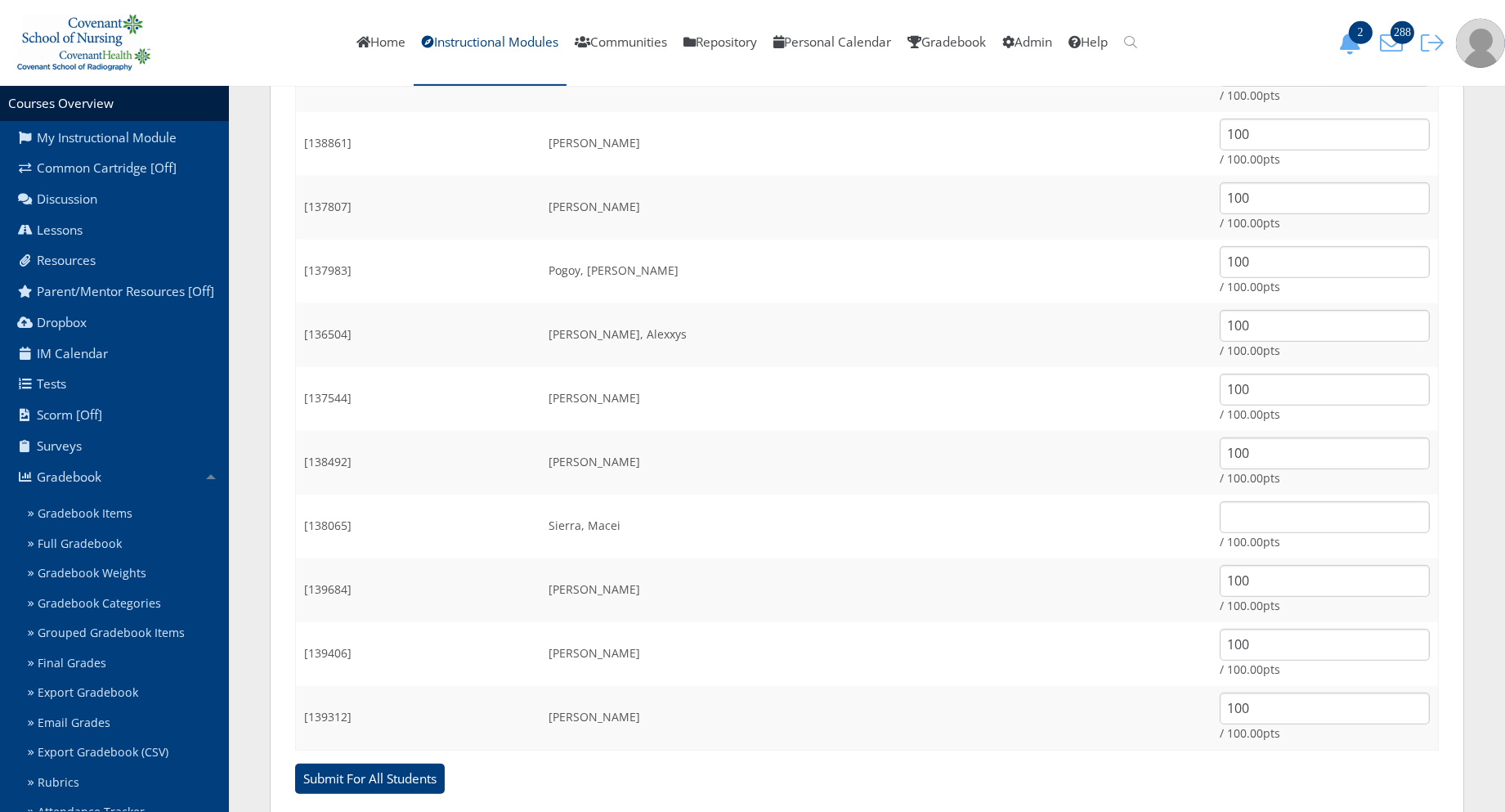
type input "100"
click at [1220, 505] on input "text" at bounding box center [1324, 517] width 210 height 31
type input "100"
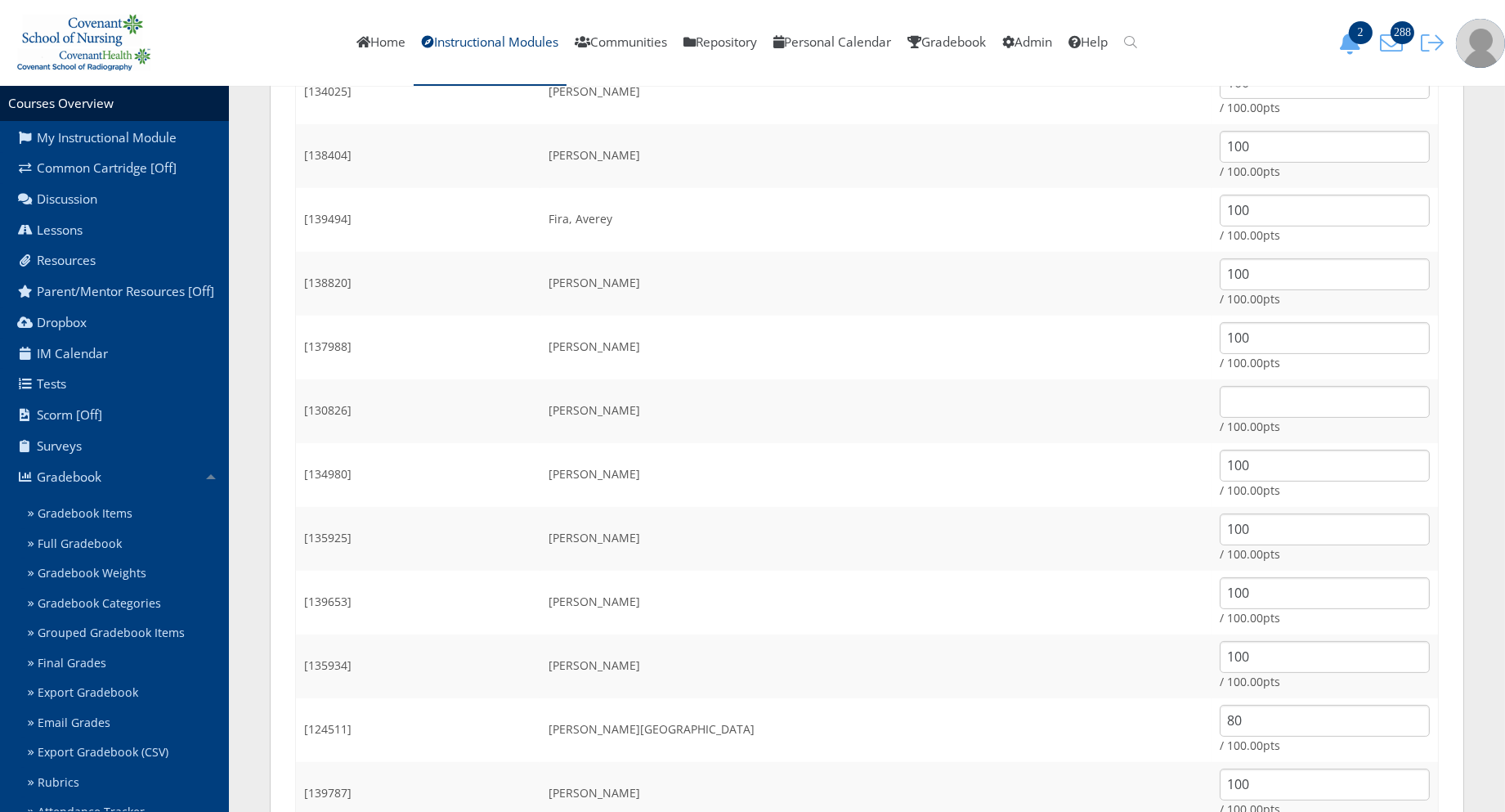
scroll to position [818, 0]
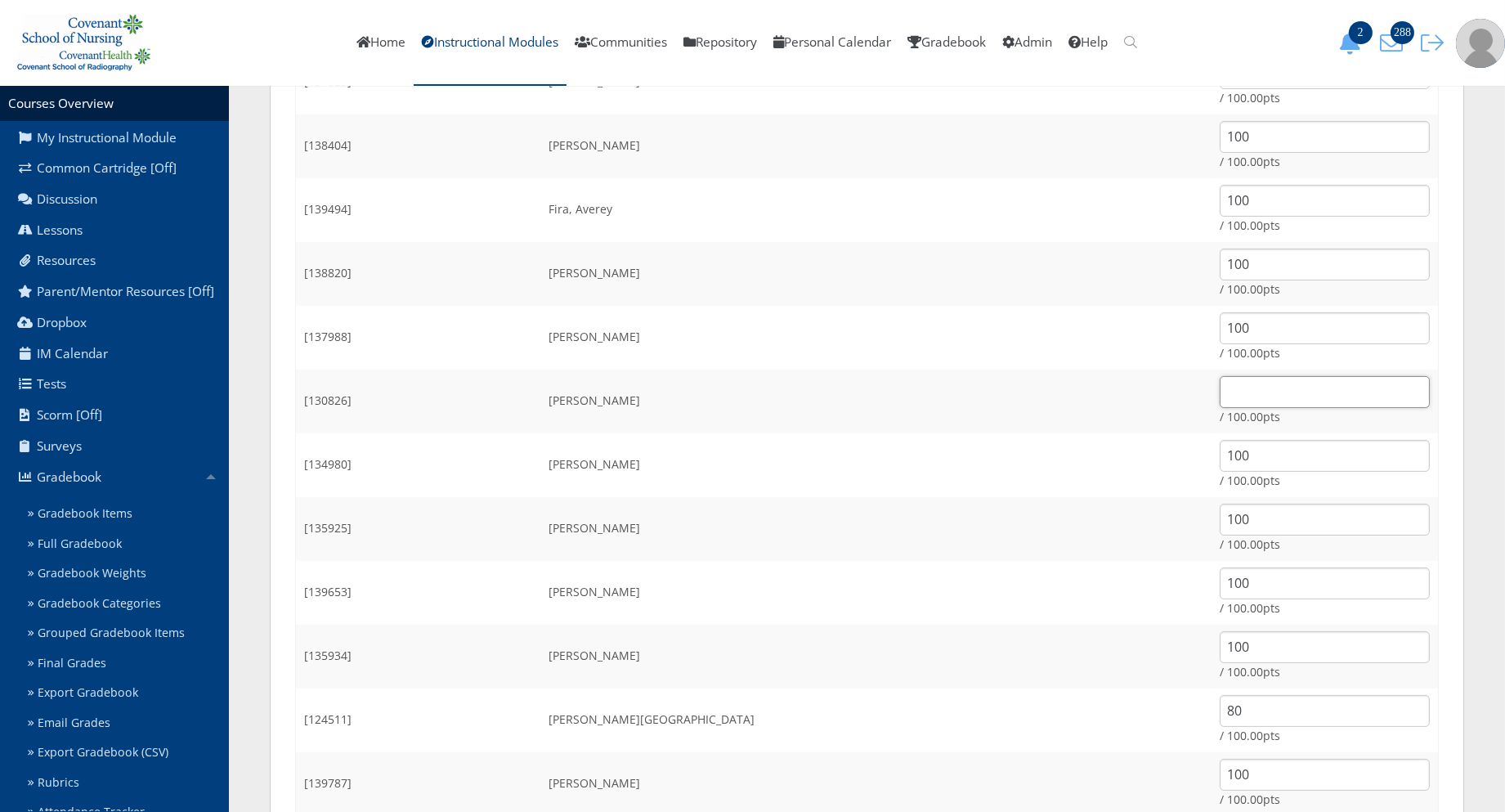
click at [1220, 393] on input "text" at bounding box center [1324, 392] width 210 height 31
type input "75"
